Goal: Information Seeking & Learning: Learn about a topic

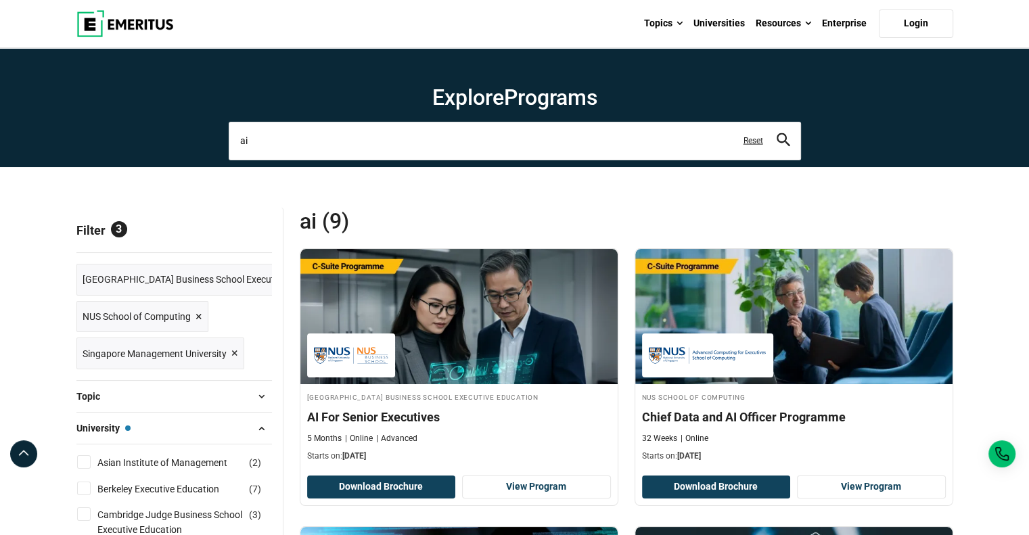
drag, startPoint x: 290, startPoint y: 147, endPoint x: 168, endPoint y: 129, distance: 122.4
click at [168, 129] on section "Explore Programs ai ai ai algorithms ai and healthcare future ai and machine le…" at bounding box center [514, 107] width 1029 height 119
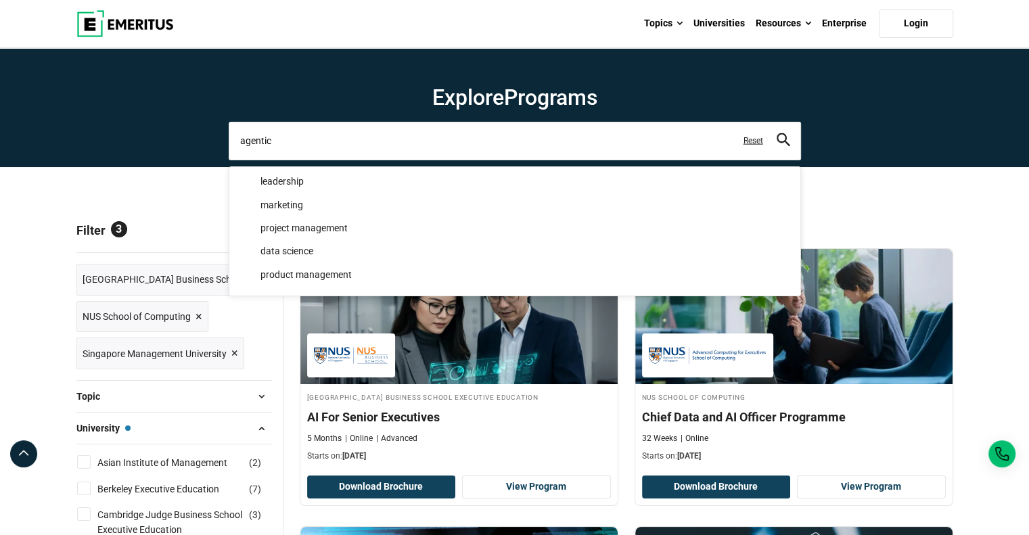
type input "agentic"
click at [777, 133] on button "search" at bounding box center [784, 141] width 14 height 16
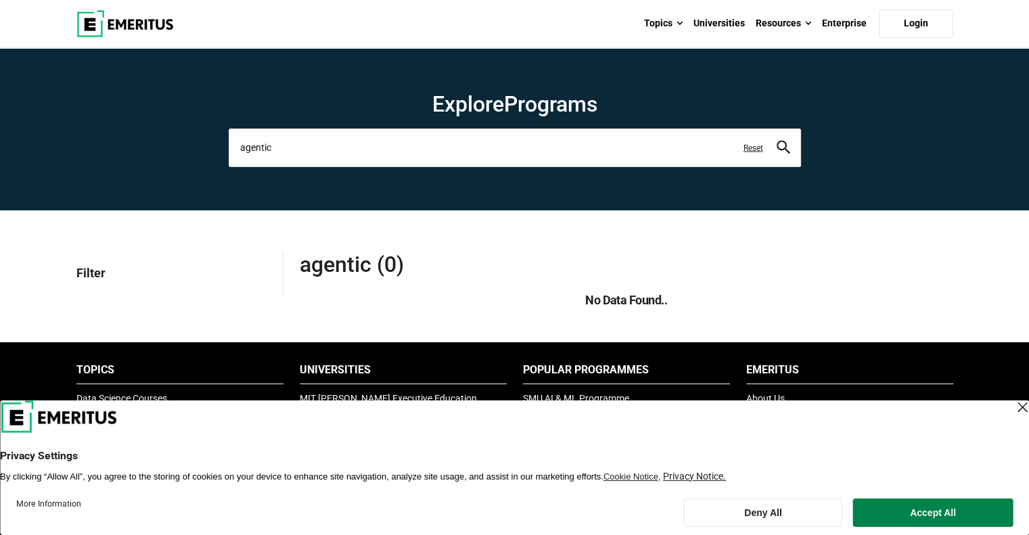
click at [314, 147] on input "agentic" at bounding box center [515, 148] width 572 height 38
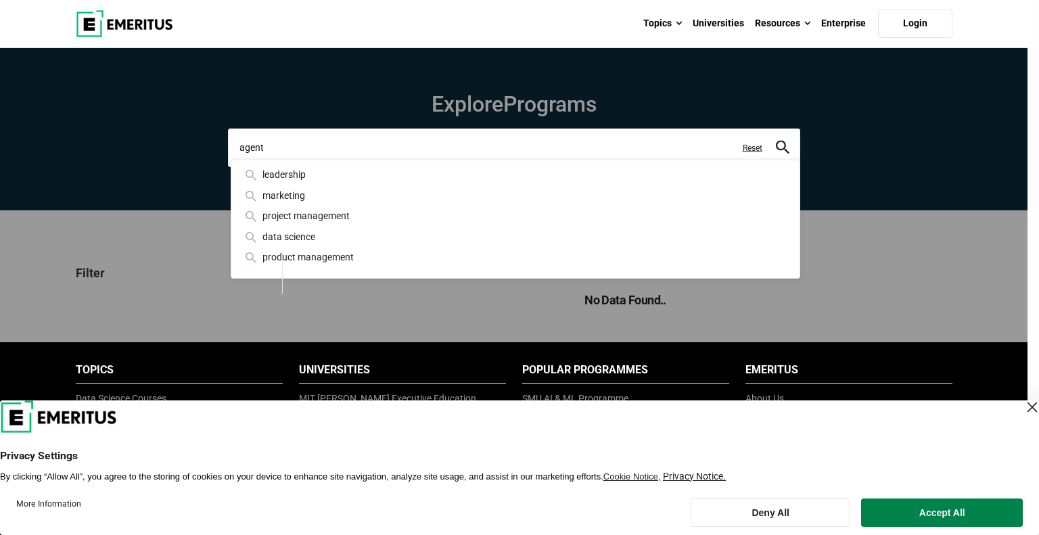
type input "agent"
click at [776, 140] on button "search" at bounding box center [783, 148] width 14 height 16
